Goal: Task Accomplishment & Management: Use online tool/utility

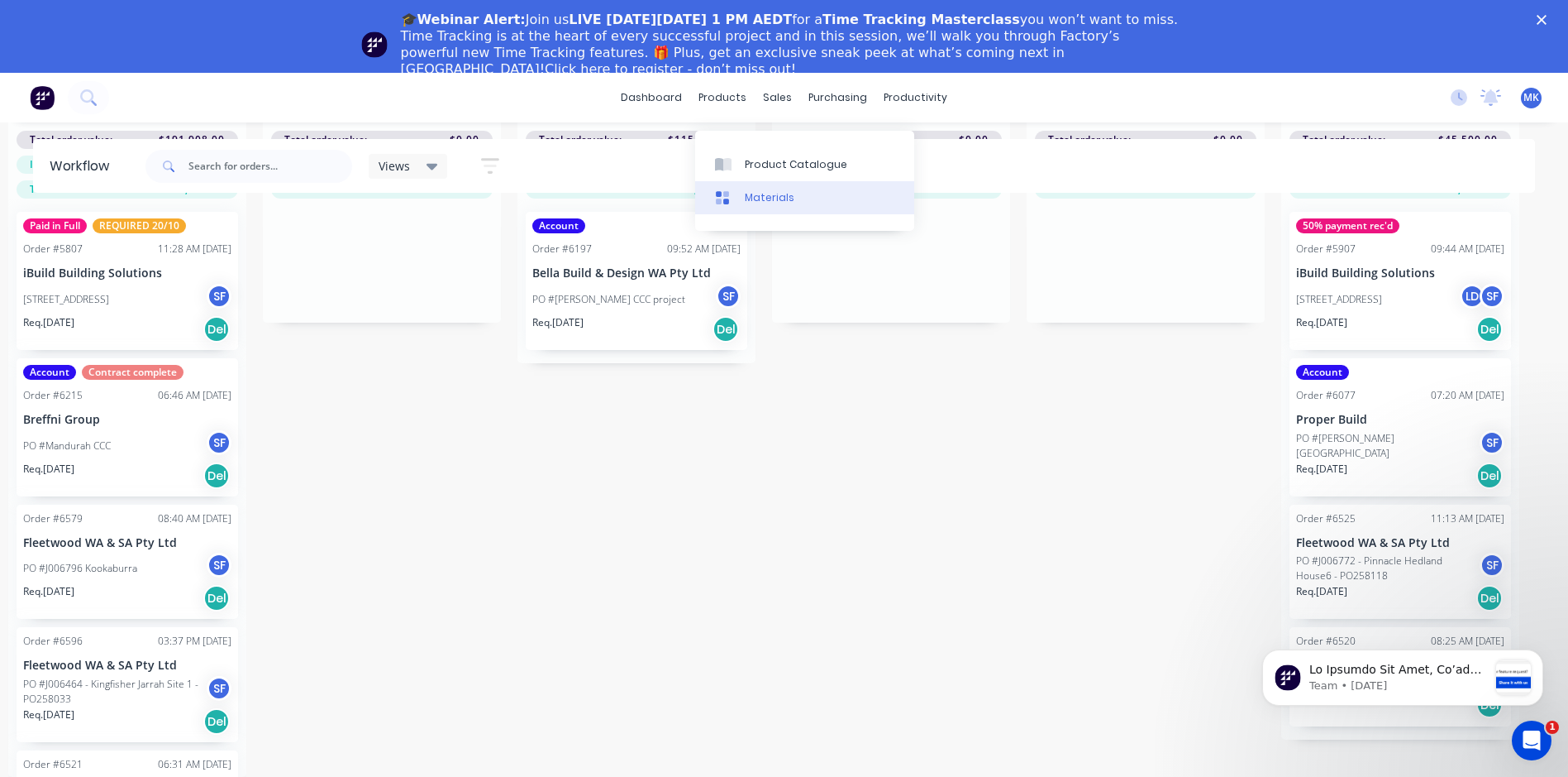
scroll to position [704, 0]
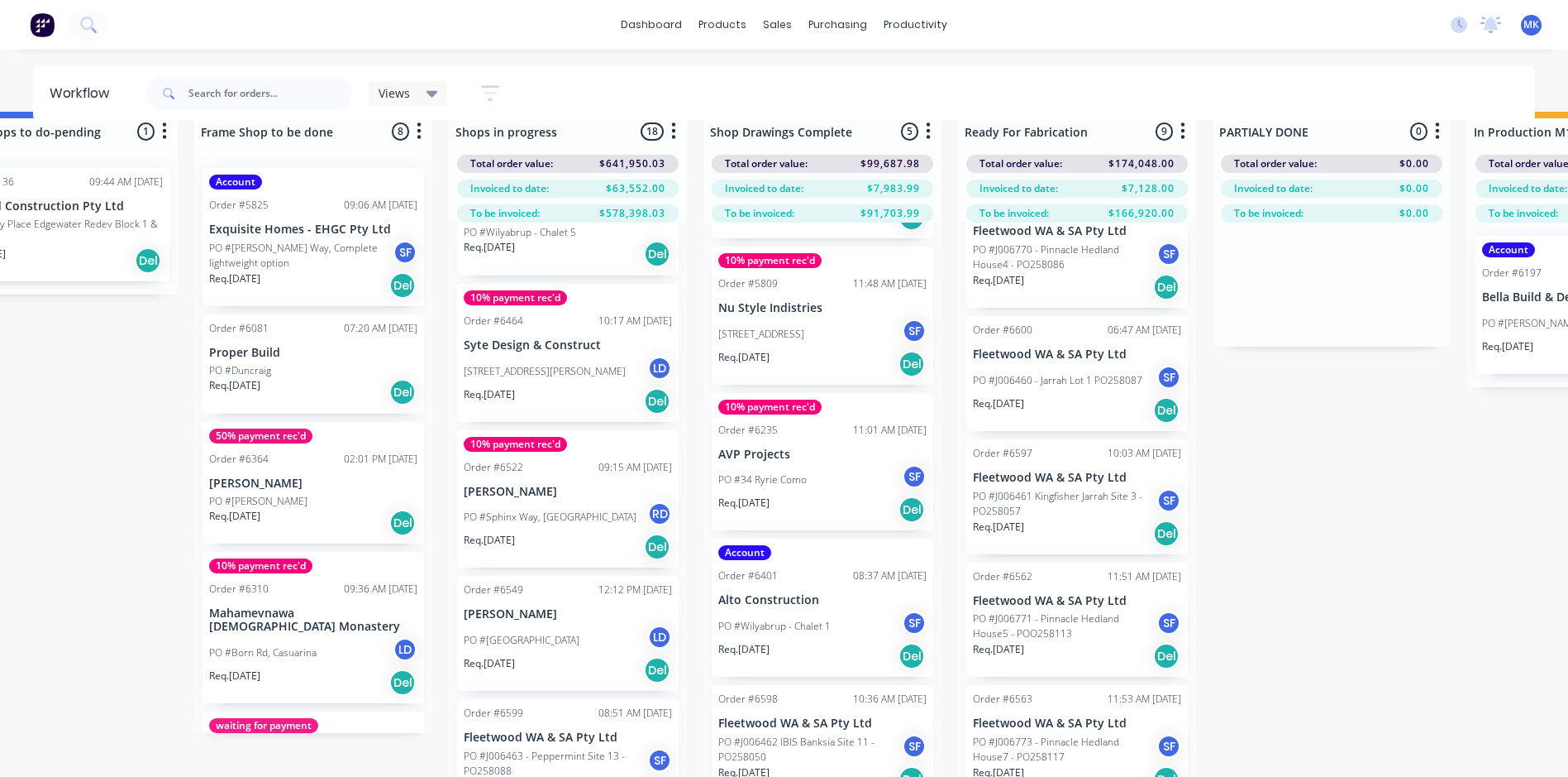
scroll to position [0, 1369]
